Goal: Task Accomplishment & Management: Use online tool/utility

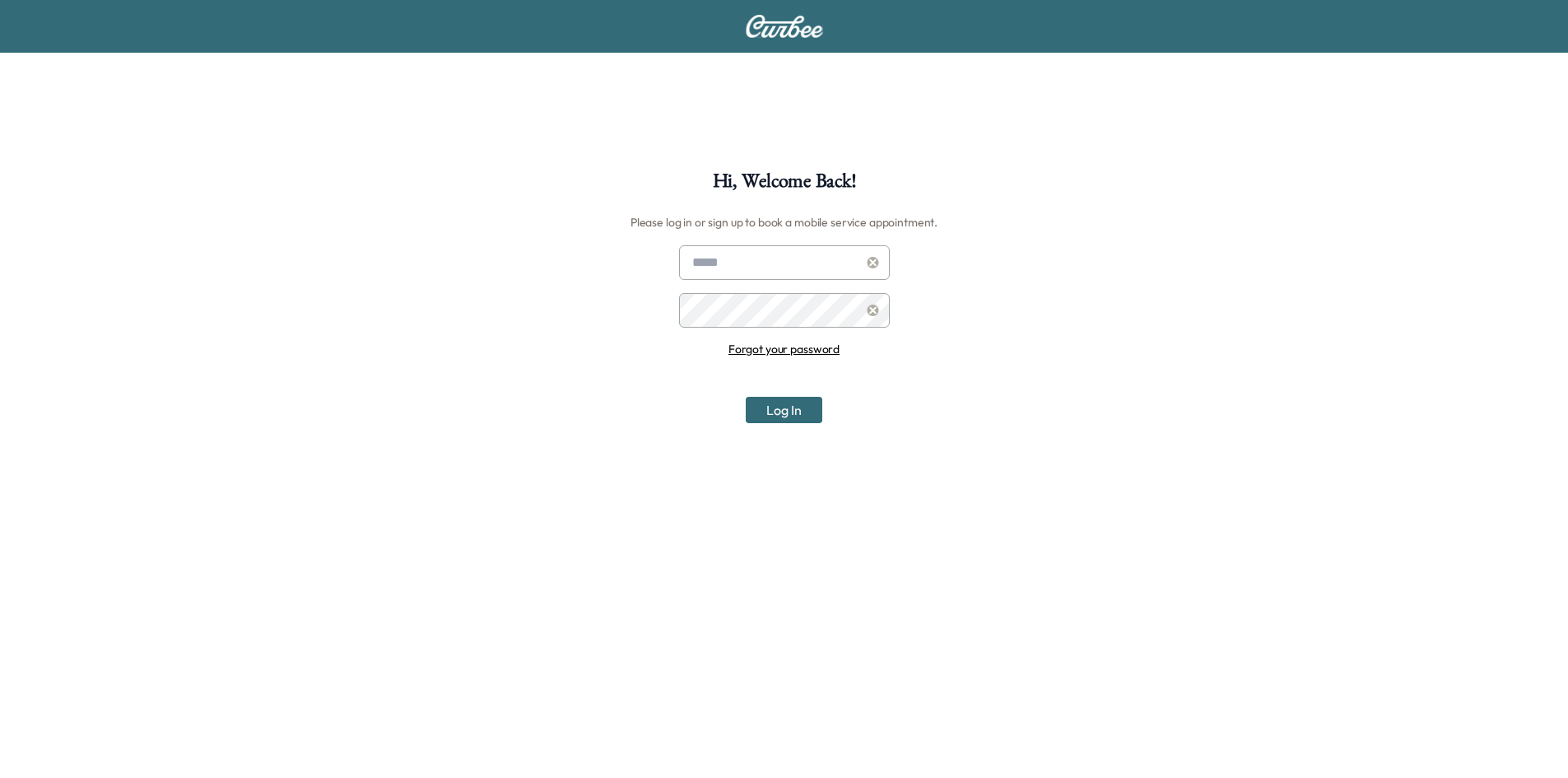
type input "**********"
drag, startPoint x: 771, startPoint y: 399, endPoint x: 776, endPoint y: 412, distance: 13.9
click at [772, 406] on button "Log In" at bounding box center [784, 410] width 76 height 27
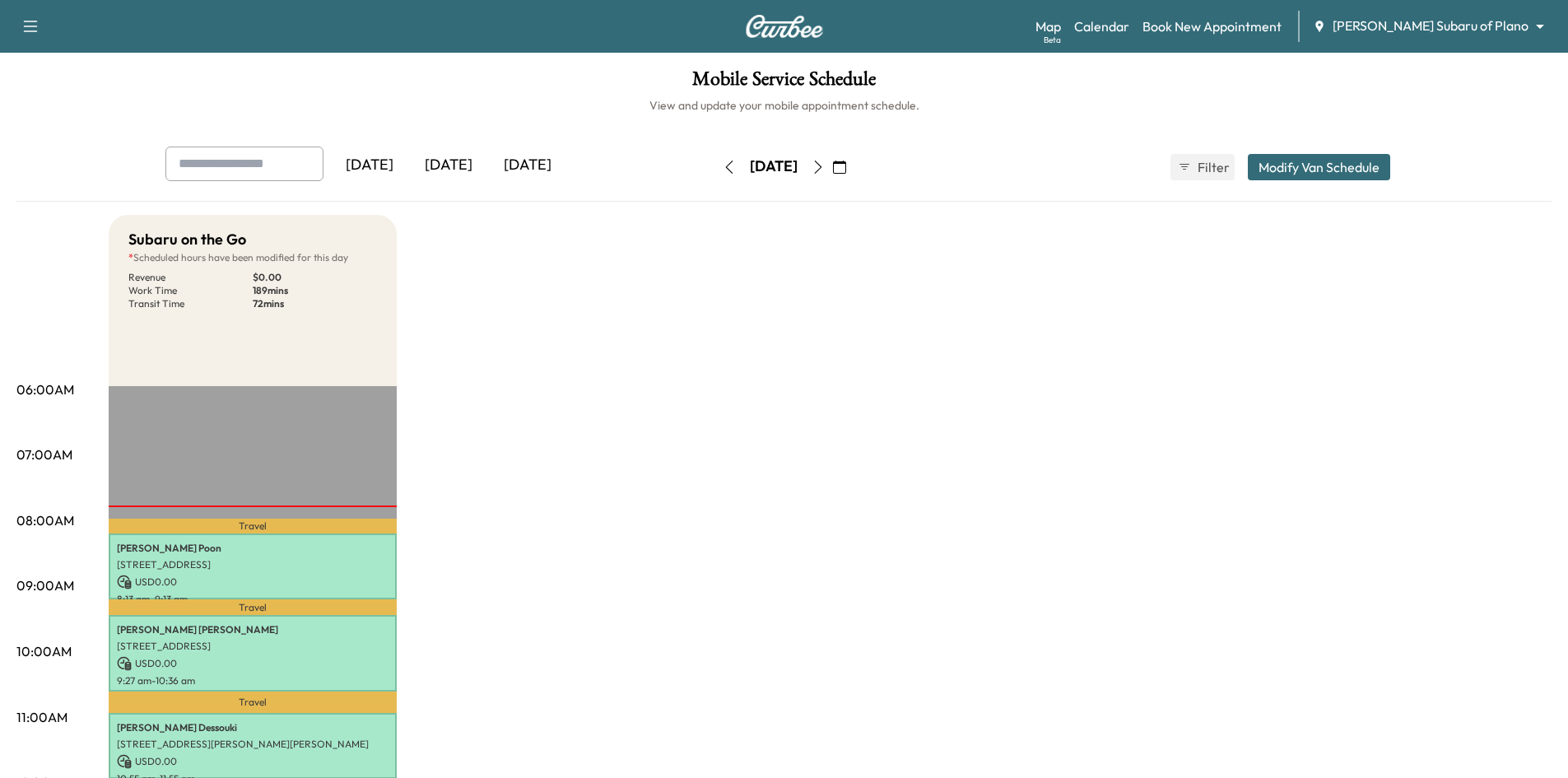
click at [454, 156] on div "[DATE]" at bounding box center [448, 166] width 79 height 38
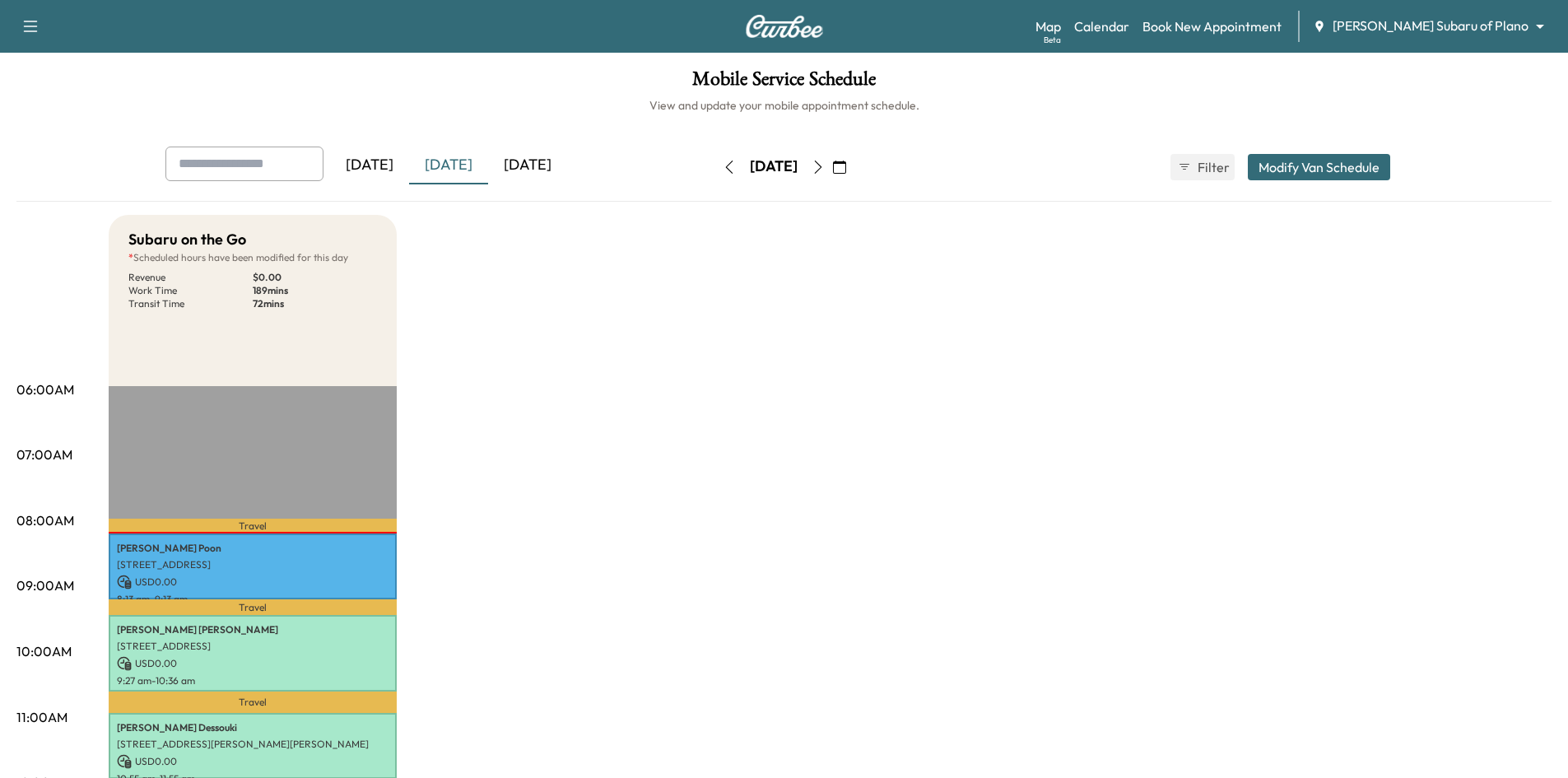
click at [552, 161] on div "[DATE]" at bounding box center [527, 166] width 79 height 38
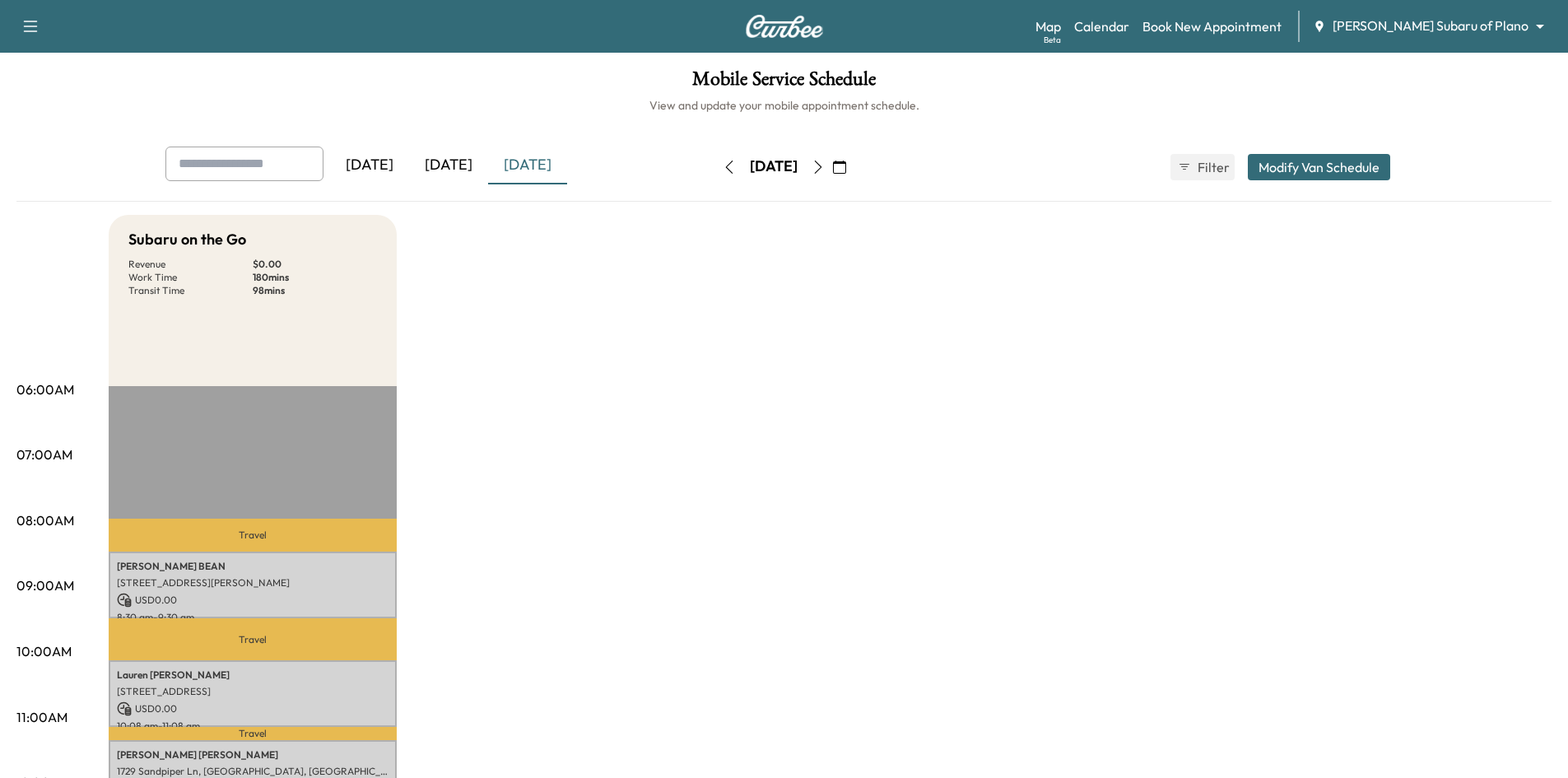
click at [825, 169] on icon "button" at bounding box center [818, 167] width 13 height 13
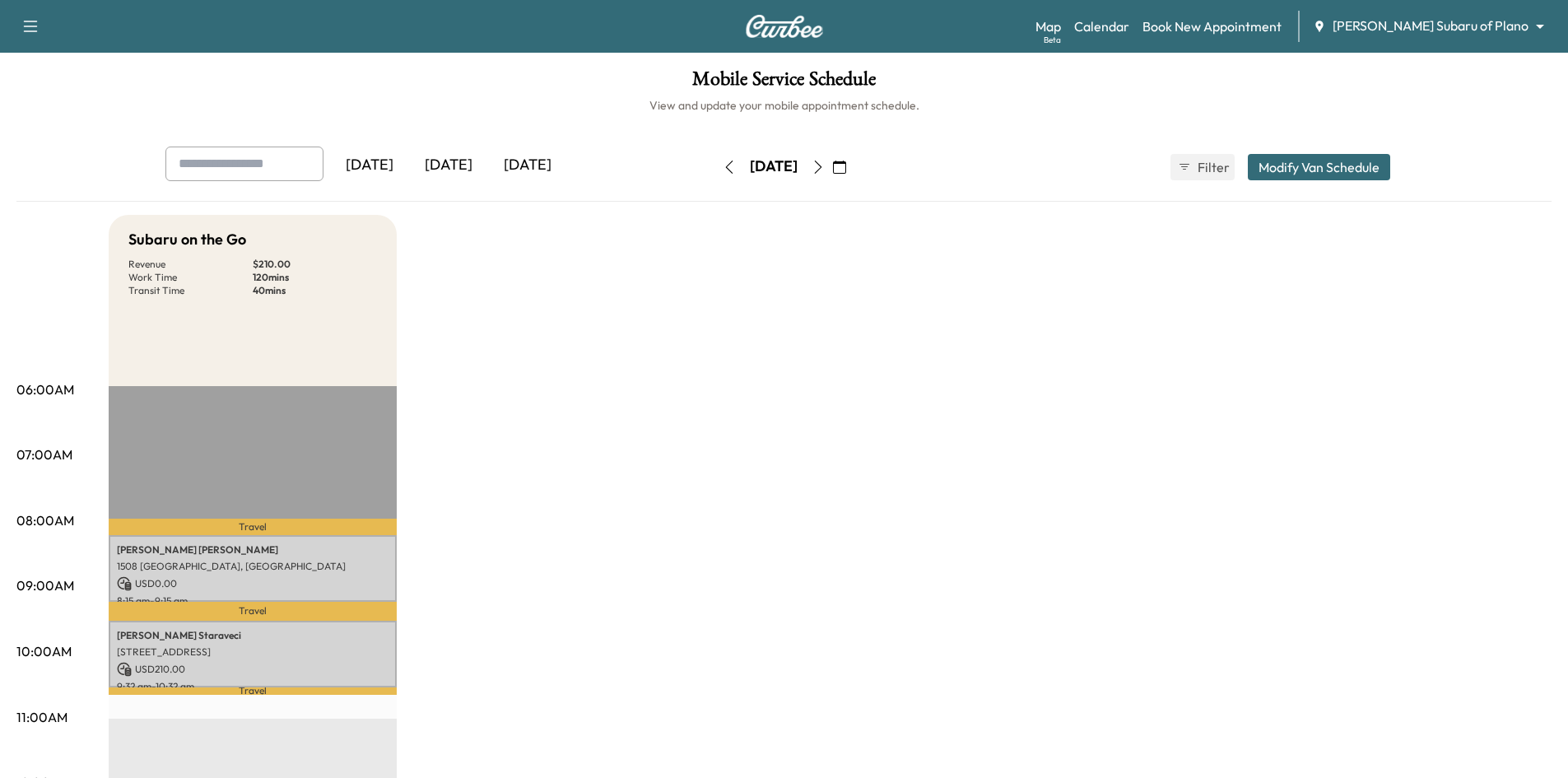
click at [825, 167] on icon "button" at bounding box center [818, 167] width 13 height 13
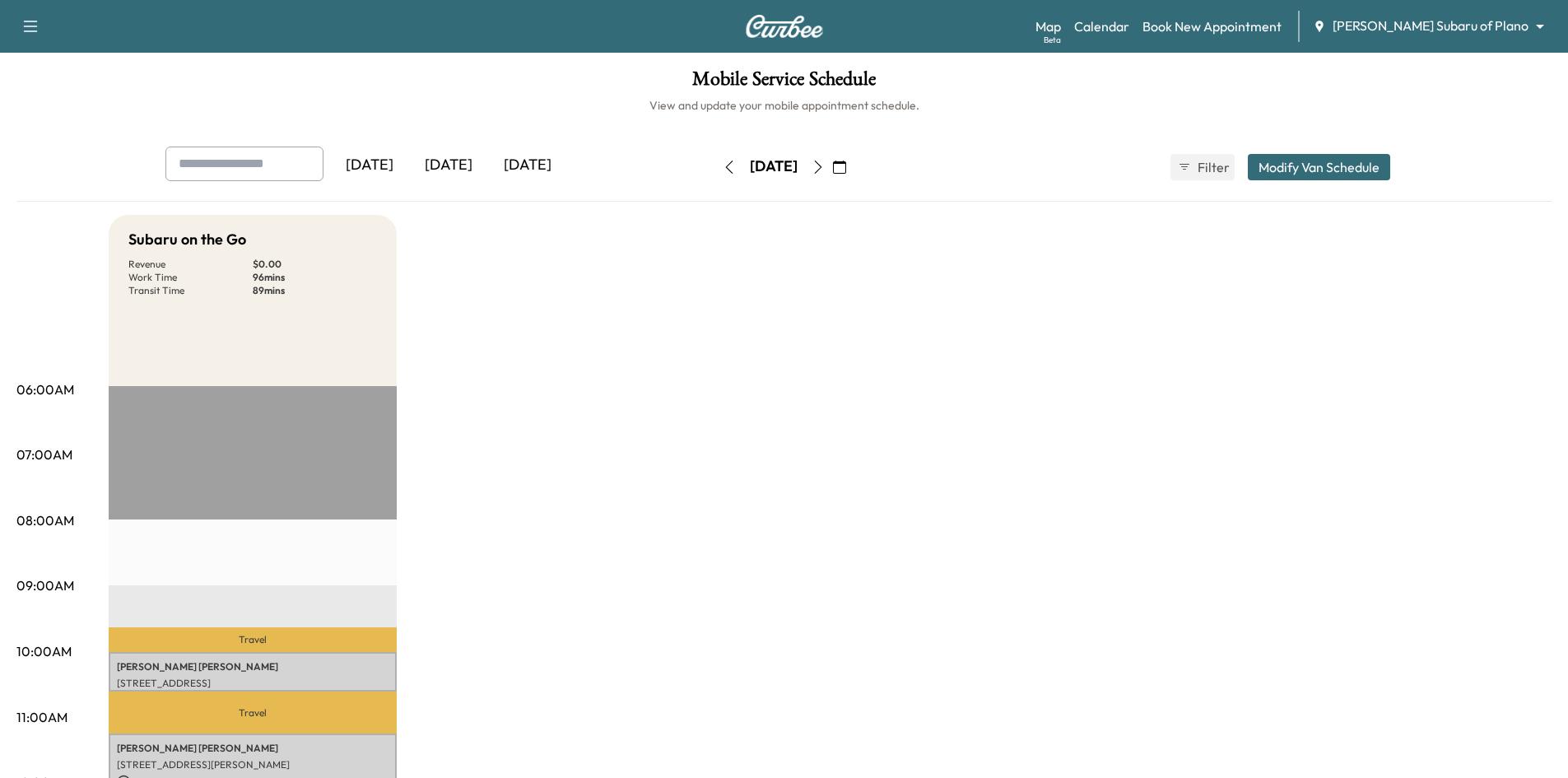
click at [453, 166] on div "[DATE]" at bounding box center [448, 166] width 79 height 38
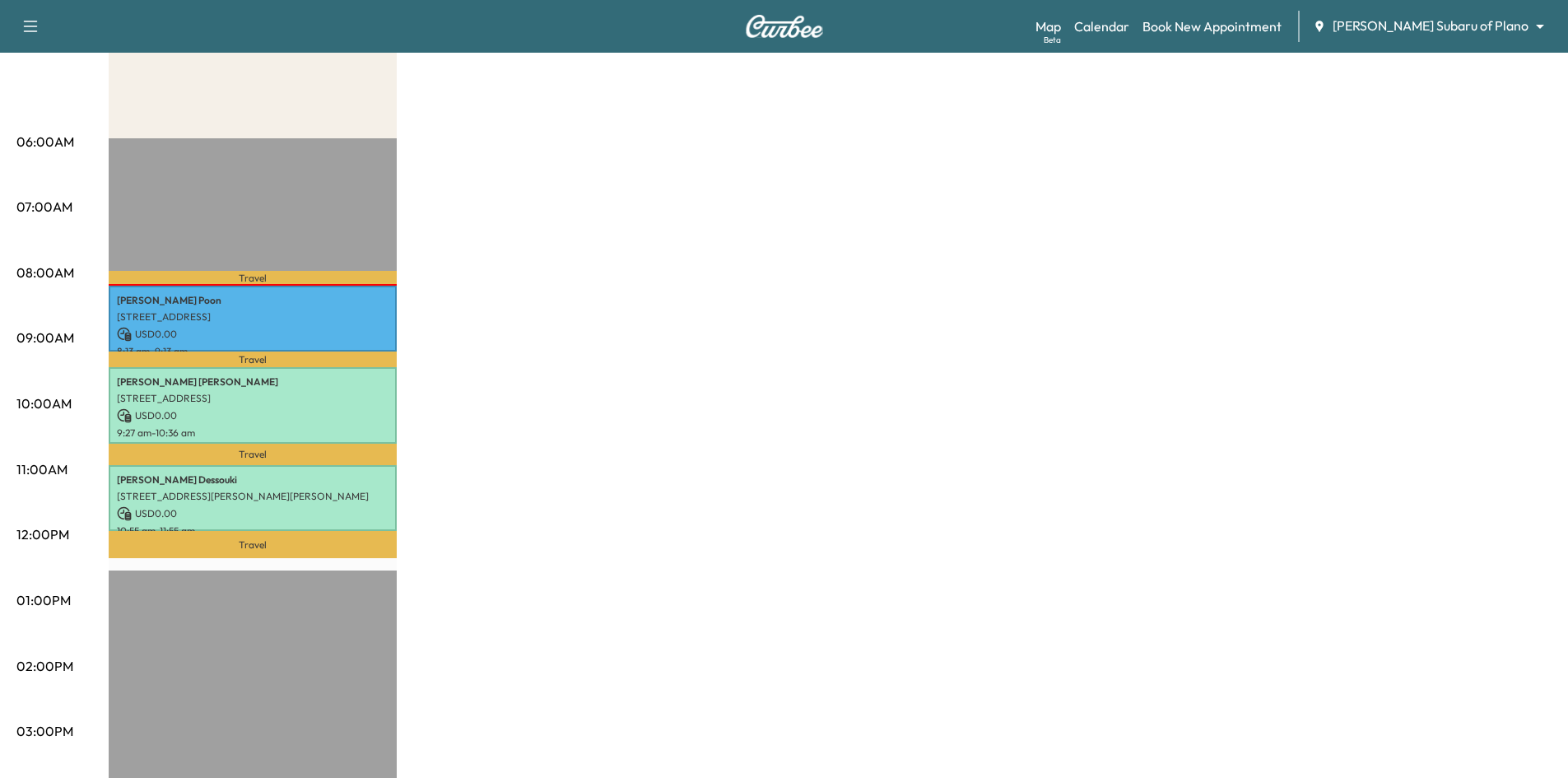
scroll to position [412, 0]
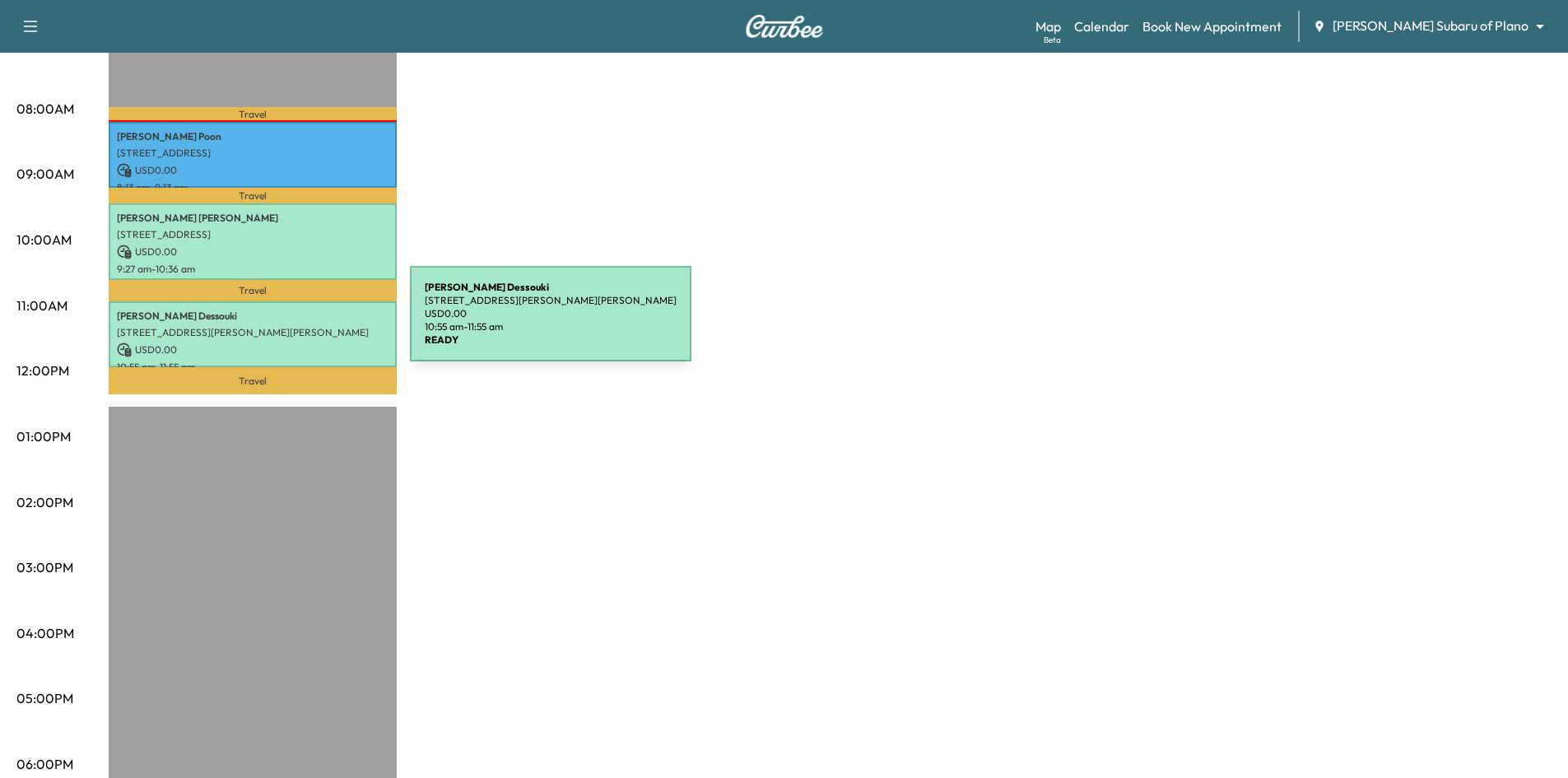
click at [286, 326] on p "[STREET_ADDRESS][PERSON_NAME][PERSON_NAME]" at bounding box center [252, 333] width 271 height 13
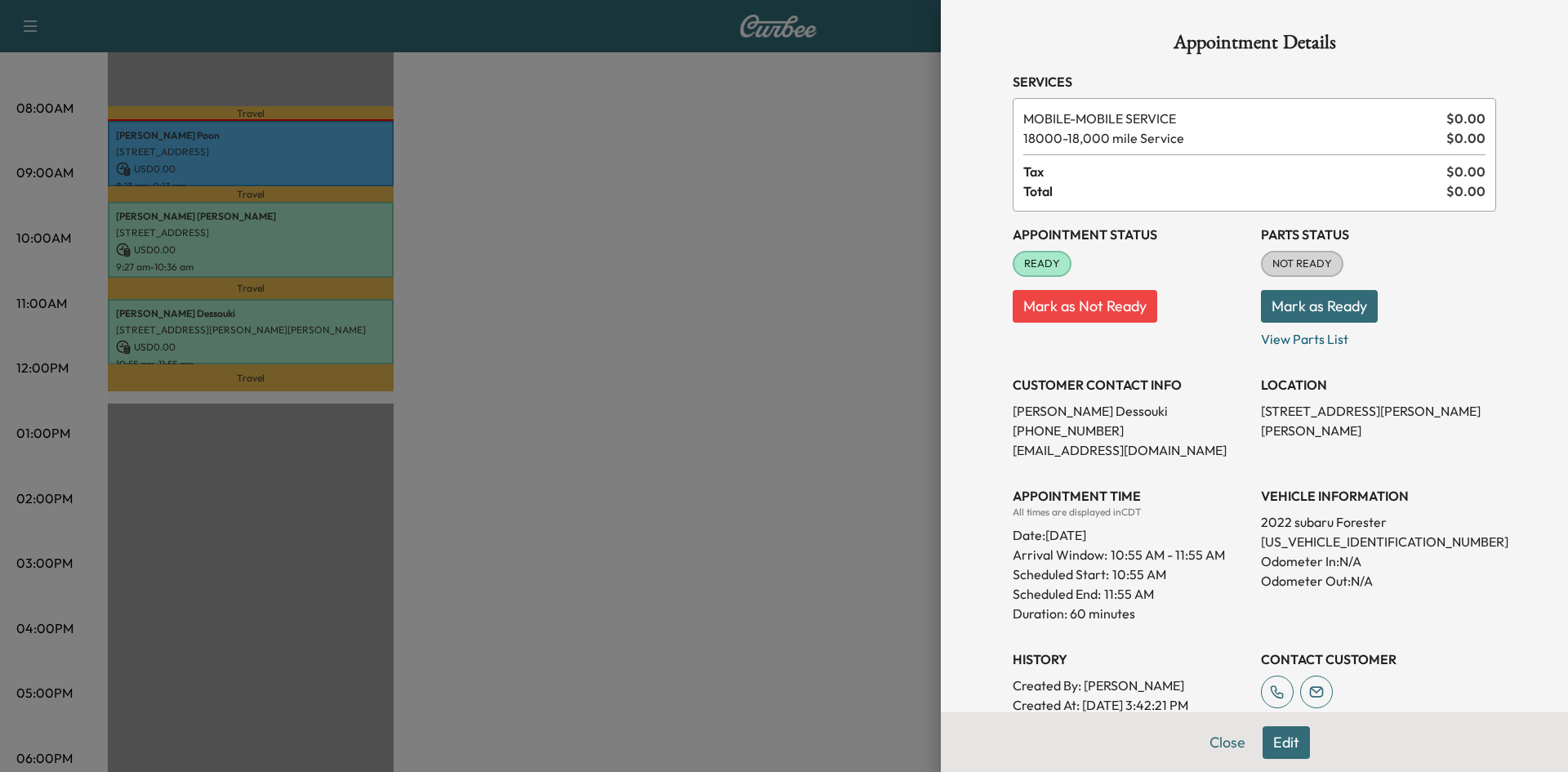
click at [1326, 540] on p "[US_VEHICLE_IDENTIFICATION_NUMBER]" at bounding box center [1379, 542] width 236 height 20
copy p "[US_VEHICLE_IDENTIFICATION_NUMBER]"
click at [729, 329] on div at bounding box center [784, 386] width 1568 height 772
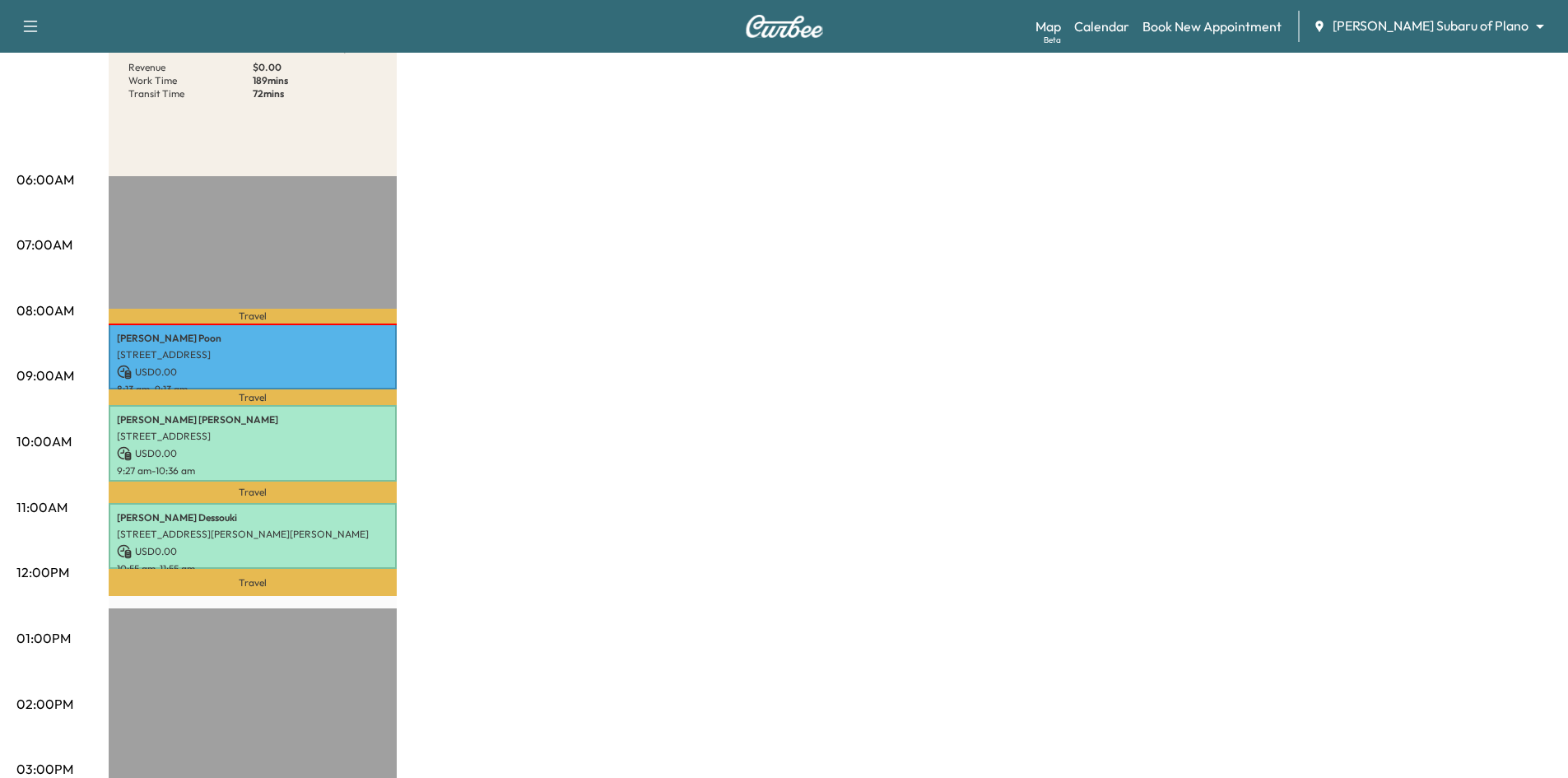
scroll to position [0, 0]
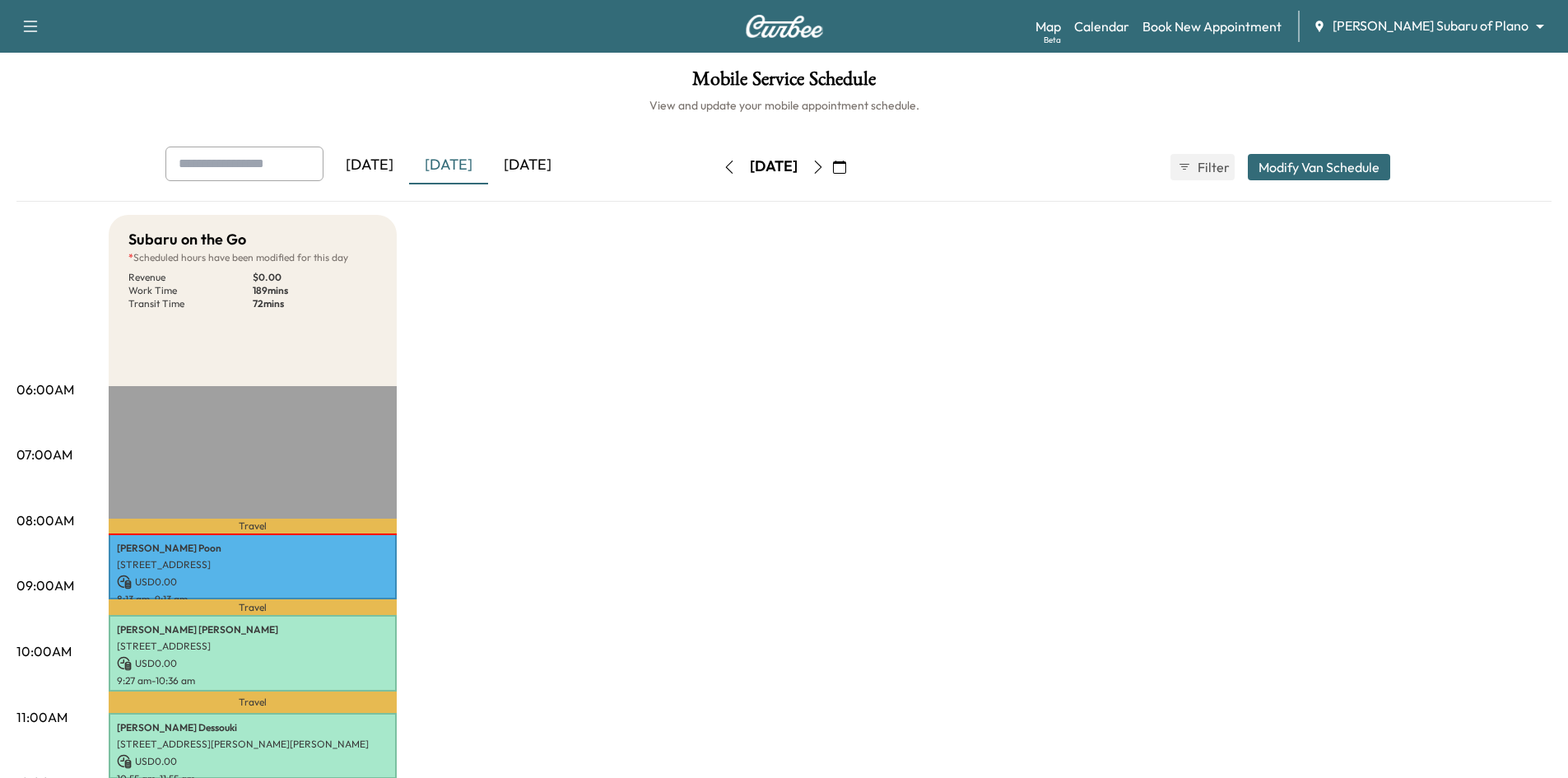
click at [825, 165] on icon "button" at bounding box center [818, 167] width 13 height 13
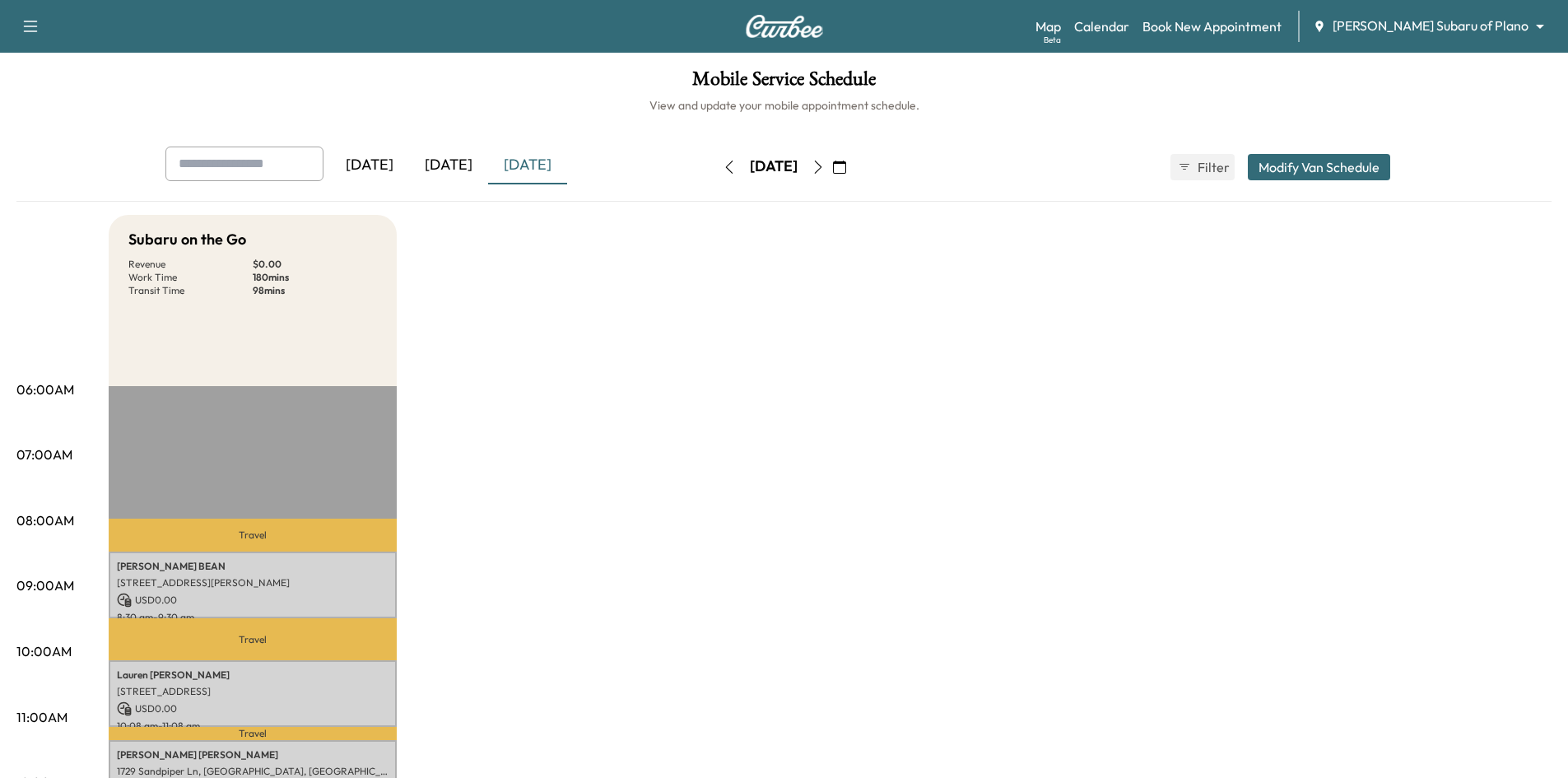
click at [448, 169] on div "[DATE]" at bounding box center [448, 166] width 79 height 38
